Goal: Navigation & Orientation: Find specific page/section

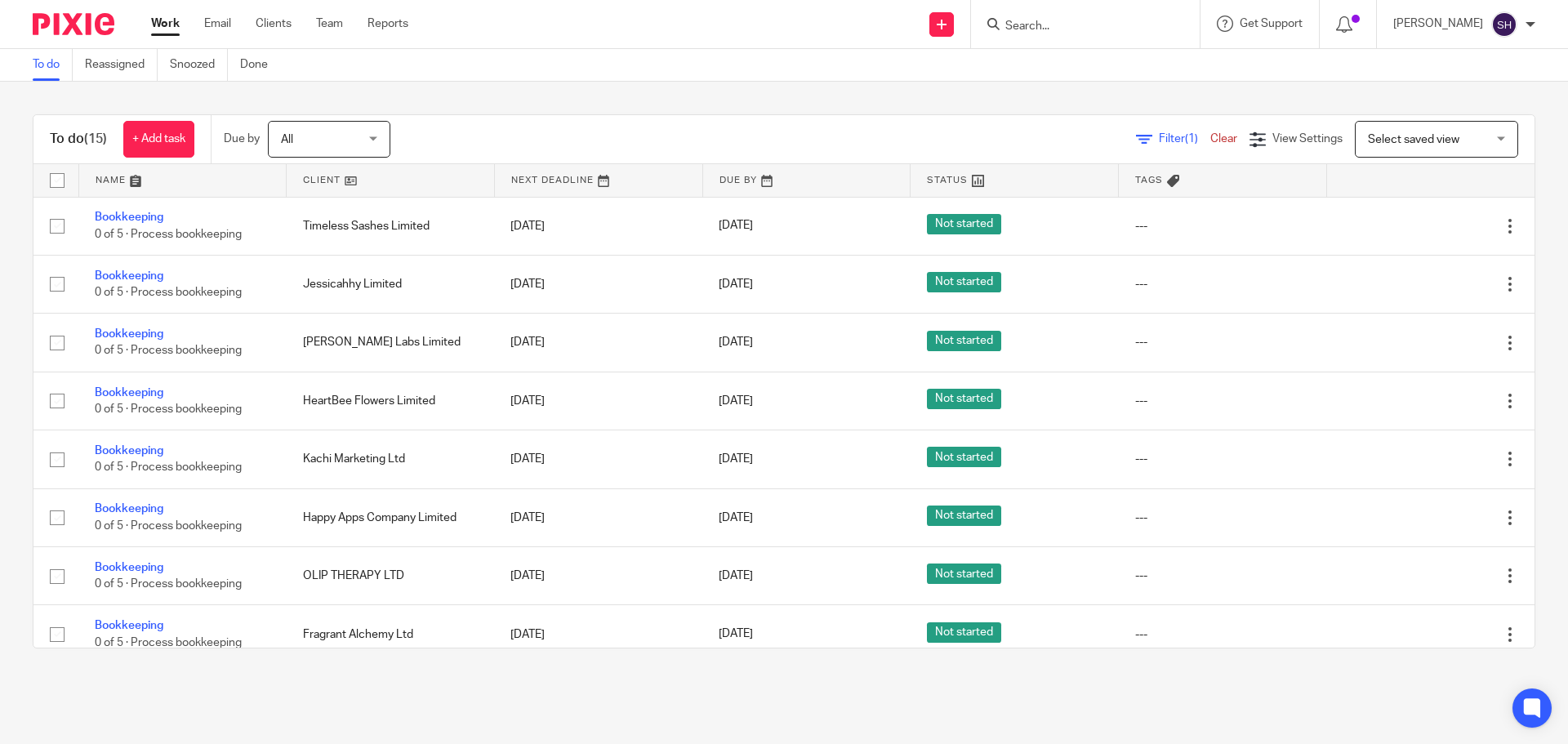
scroll to position [440, 0]
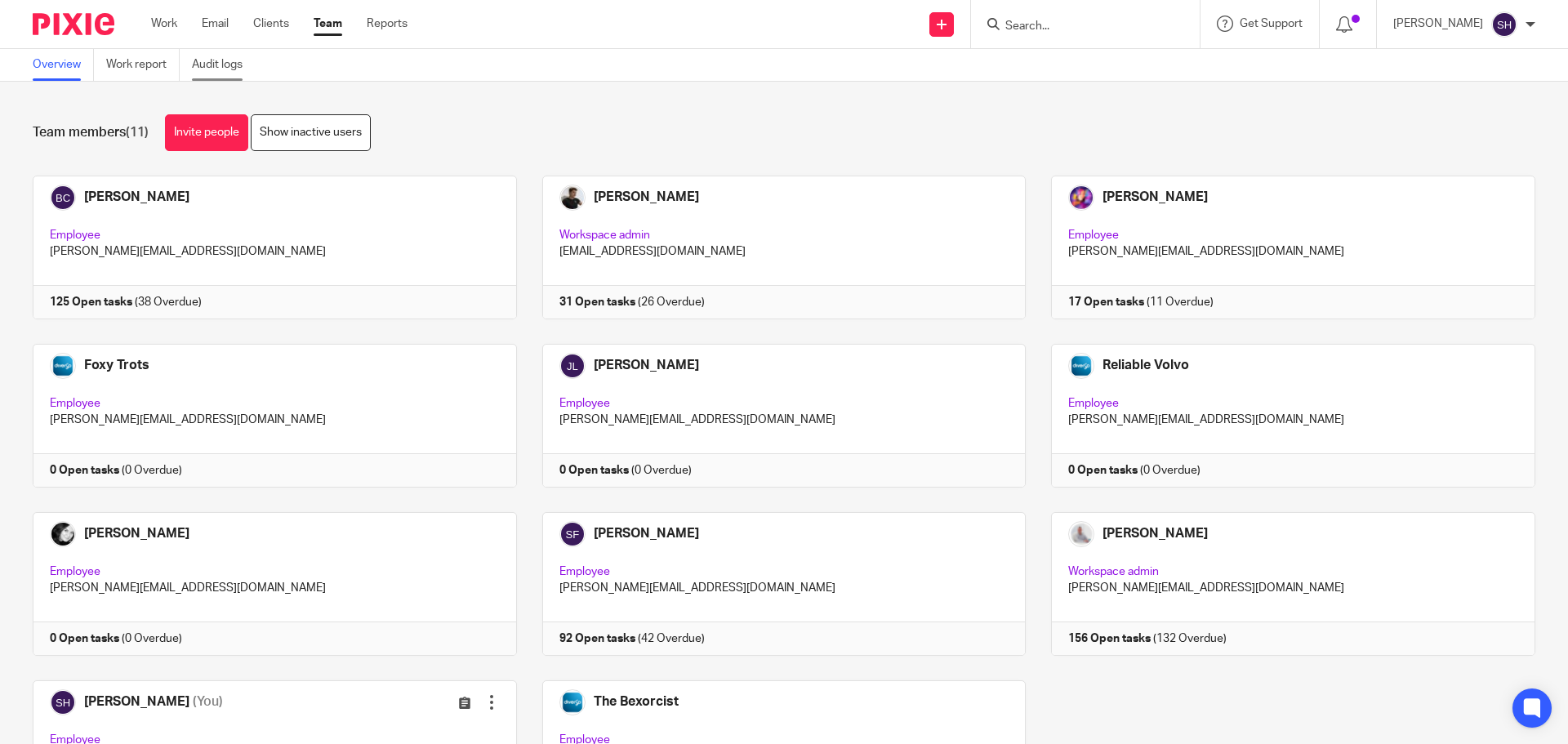
click at [207, 59] on link "Audit logs" at bounding box center [223, 65] width 63 height 32
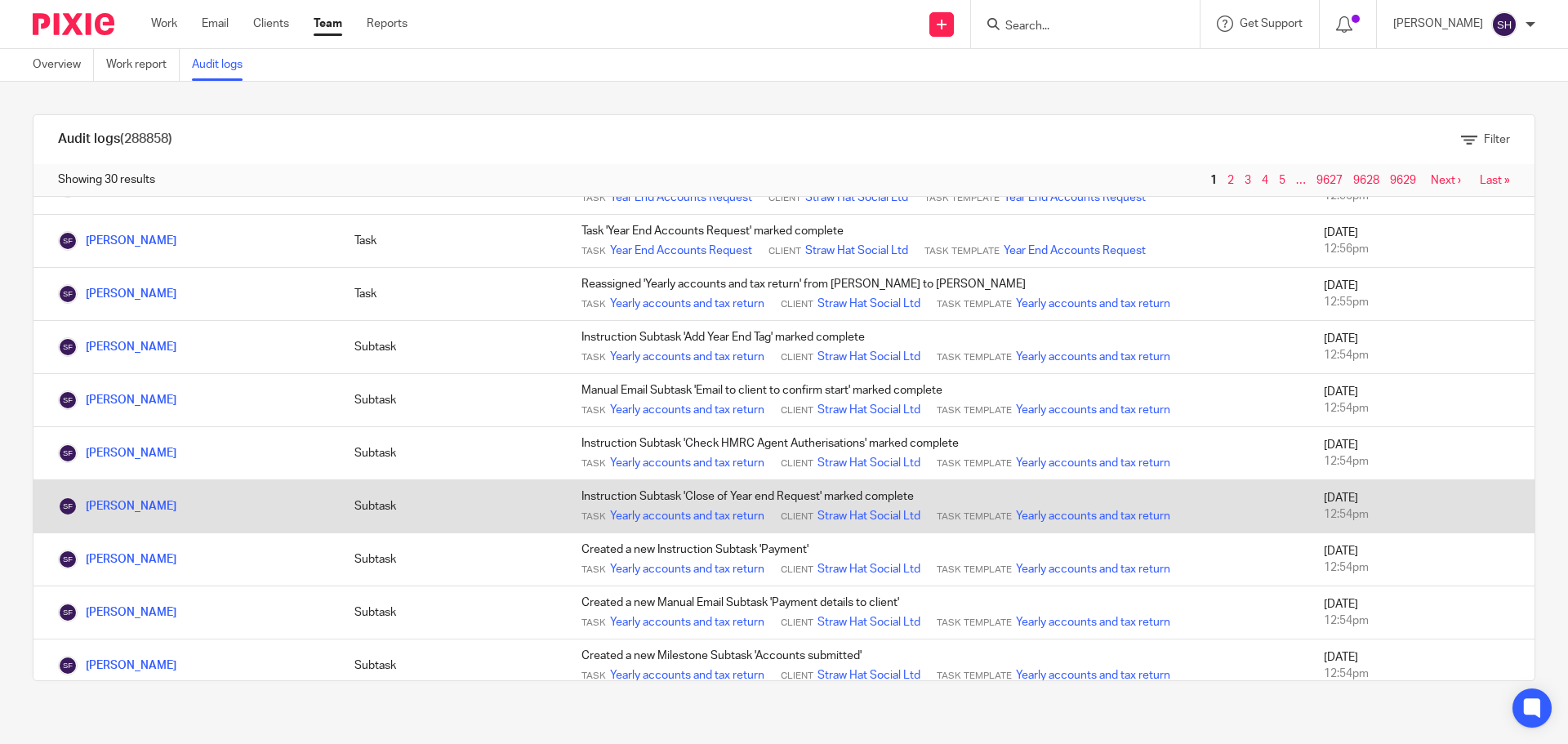
scroll to position [1142, 0]
